Goal: Task Accomplishment & Management: Manage account settings

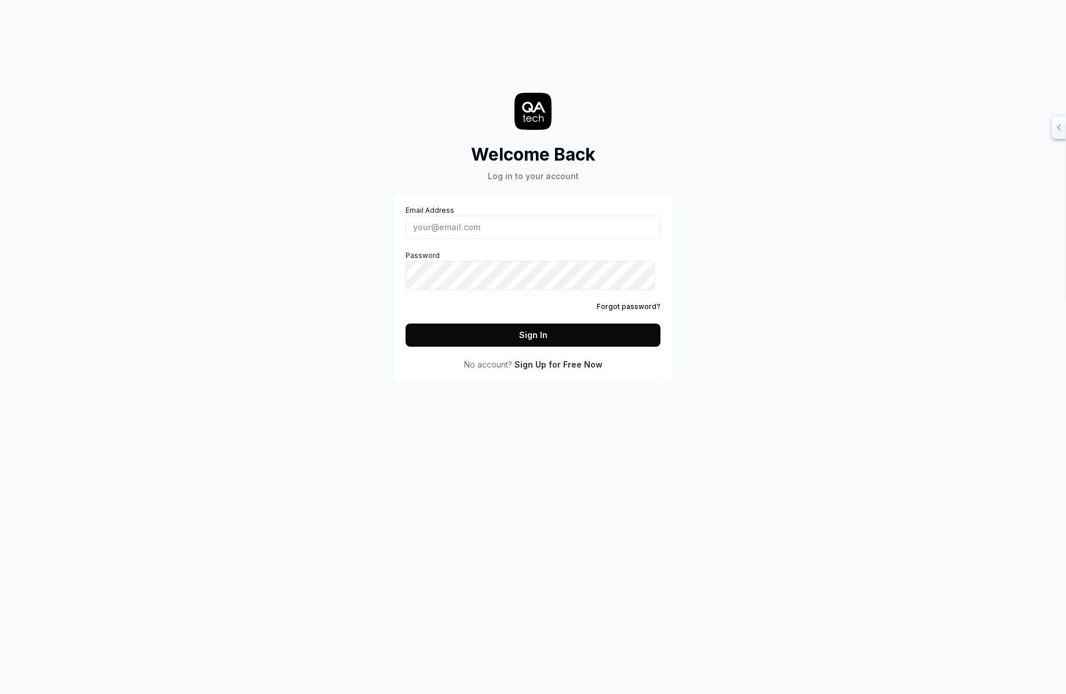
click at [0, 0] on div at bounding box center [0, 0] width 0 height 0
click at [536, 239] on input "Email Address" at bounding box center [533, 227] width 255 height 23
click at [565, 239] on input "Email Address" at bounding box center [533, 227] width 255 height 23
click at [624, 276] on div "Email Address Password Forgot password? Sign In" at bounding box center [533, 275] width 255 height 141
click at [623, 239] on input "Email Address" at bounding box center [533, 227] width 255 height 23
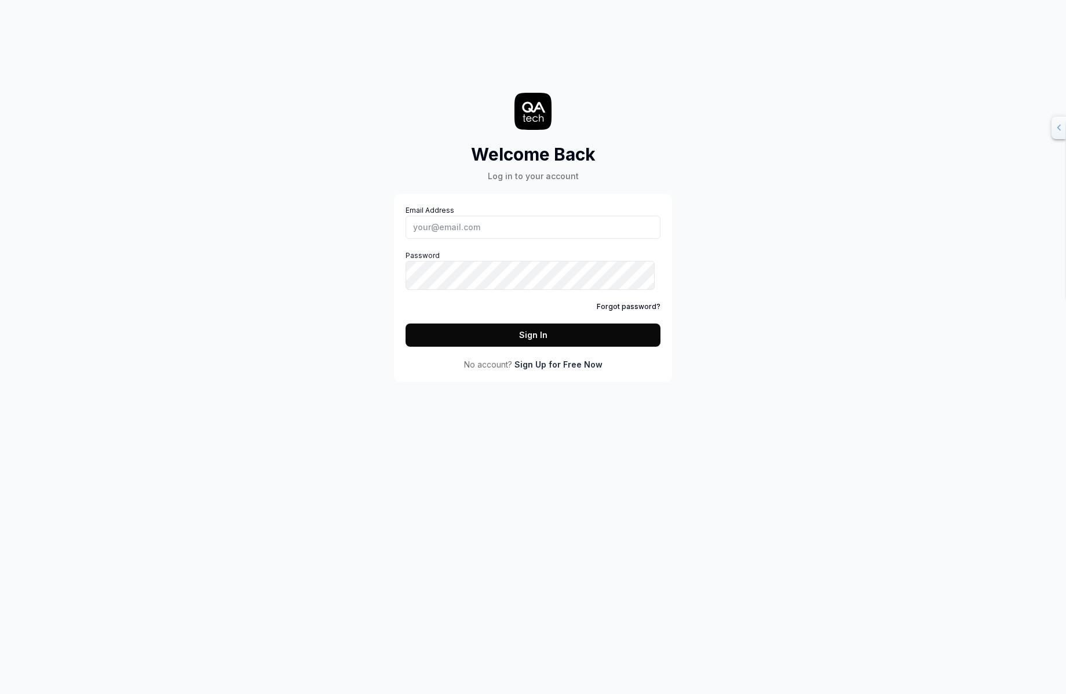
click at [344, 381] on div "Welcome Back Log in to your account Email Address Password Forgot password? Sig…" at bounding box center [533, 347] width 1066 height 694
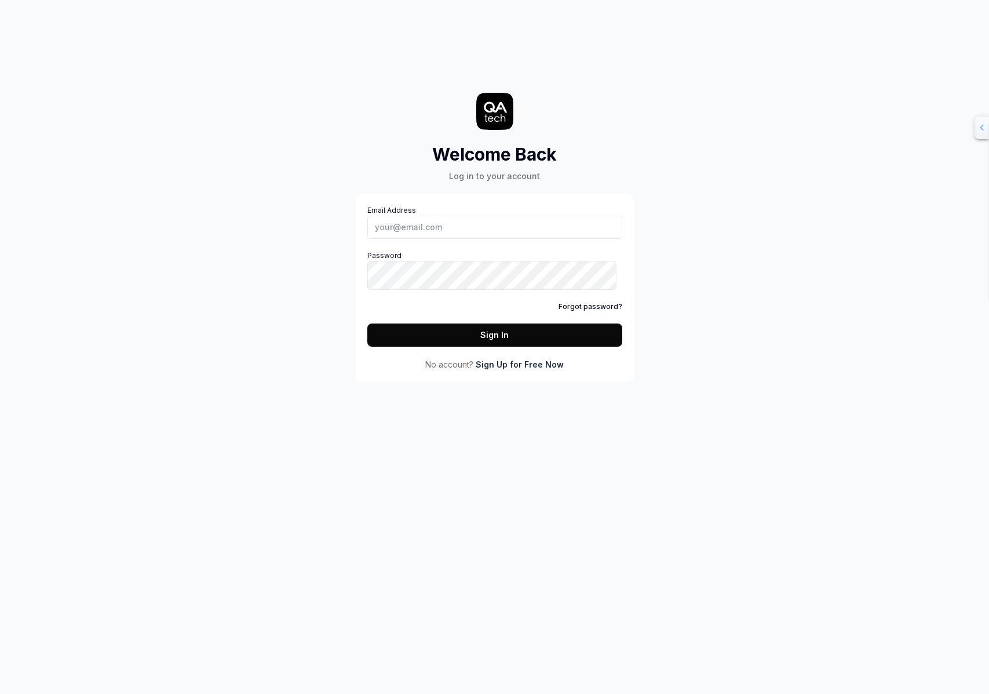
click at [589, 218] on div "Email Address Password Forgot password? Sign In No account? Sign Up for Free Now" at bounding box center [495, 288] width 278 height 188
